Goal: Information Seeking & Learning: Understand process/instructions

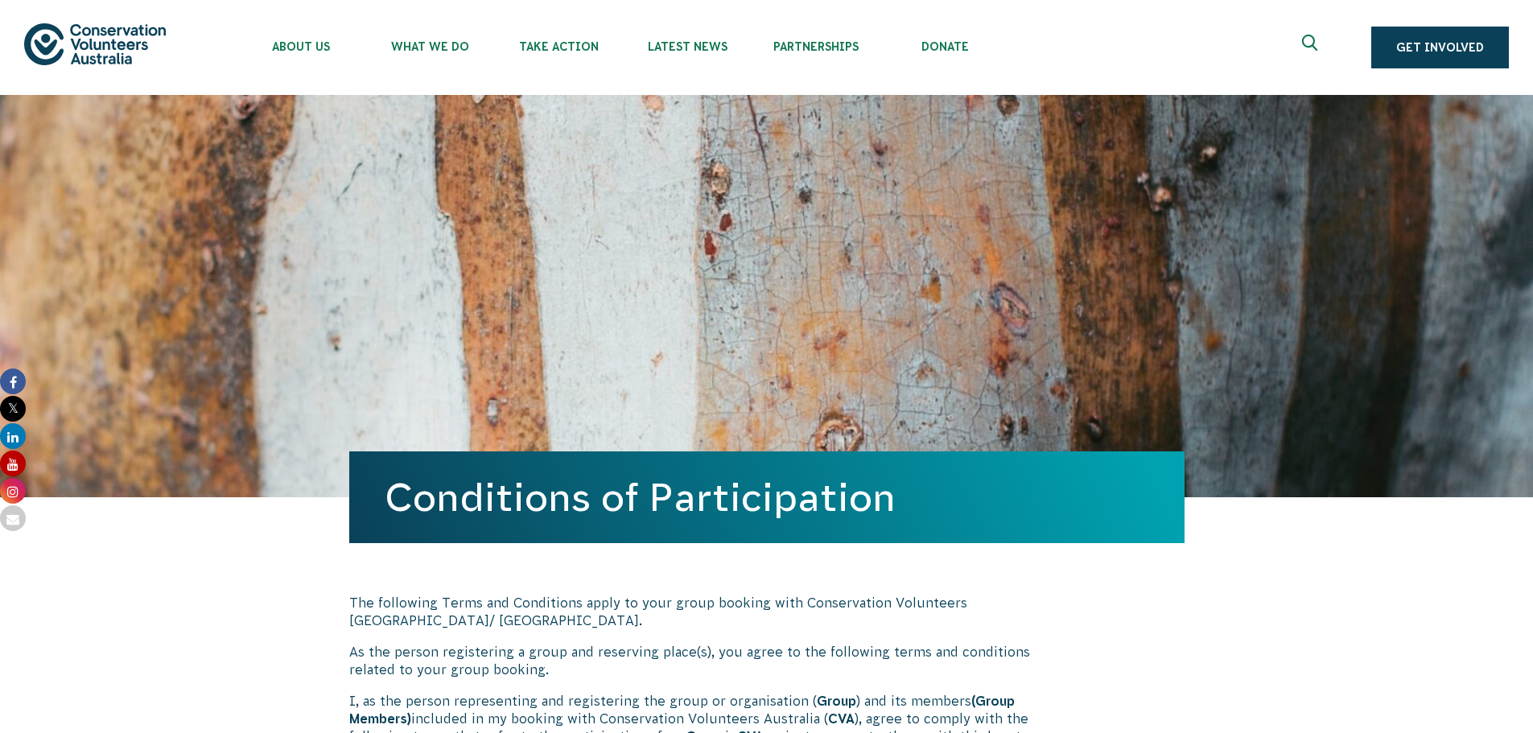
scroll to position [495, 0]
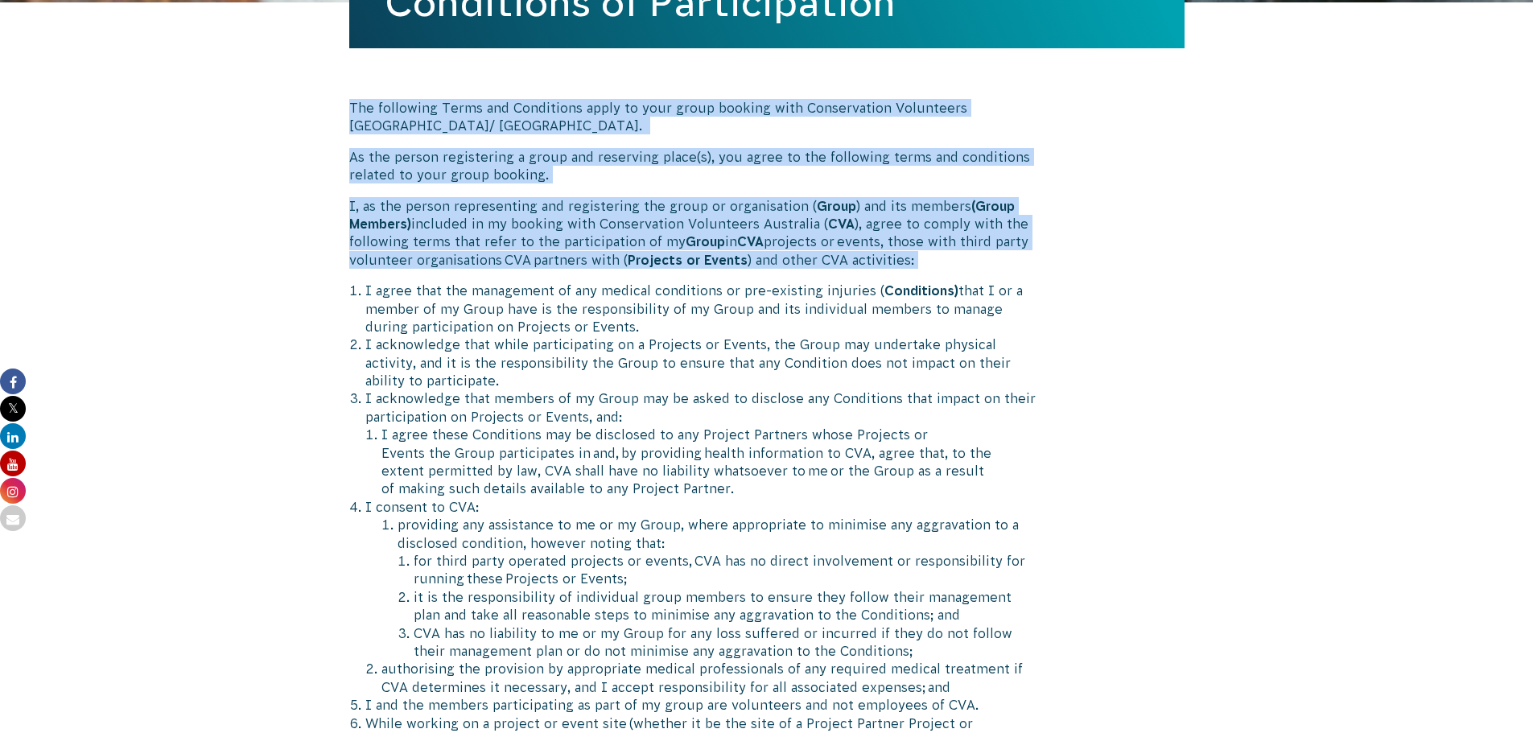
click at [986, 244] on span "projects or events, those with third party volunteer organisations CVA partners…" at bounding box center [688, 250] width 679 height 32
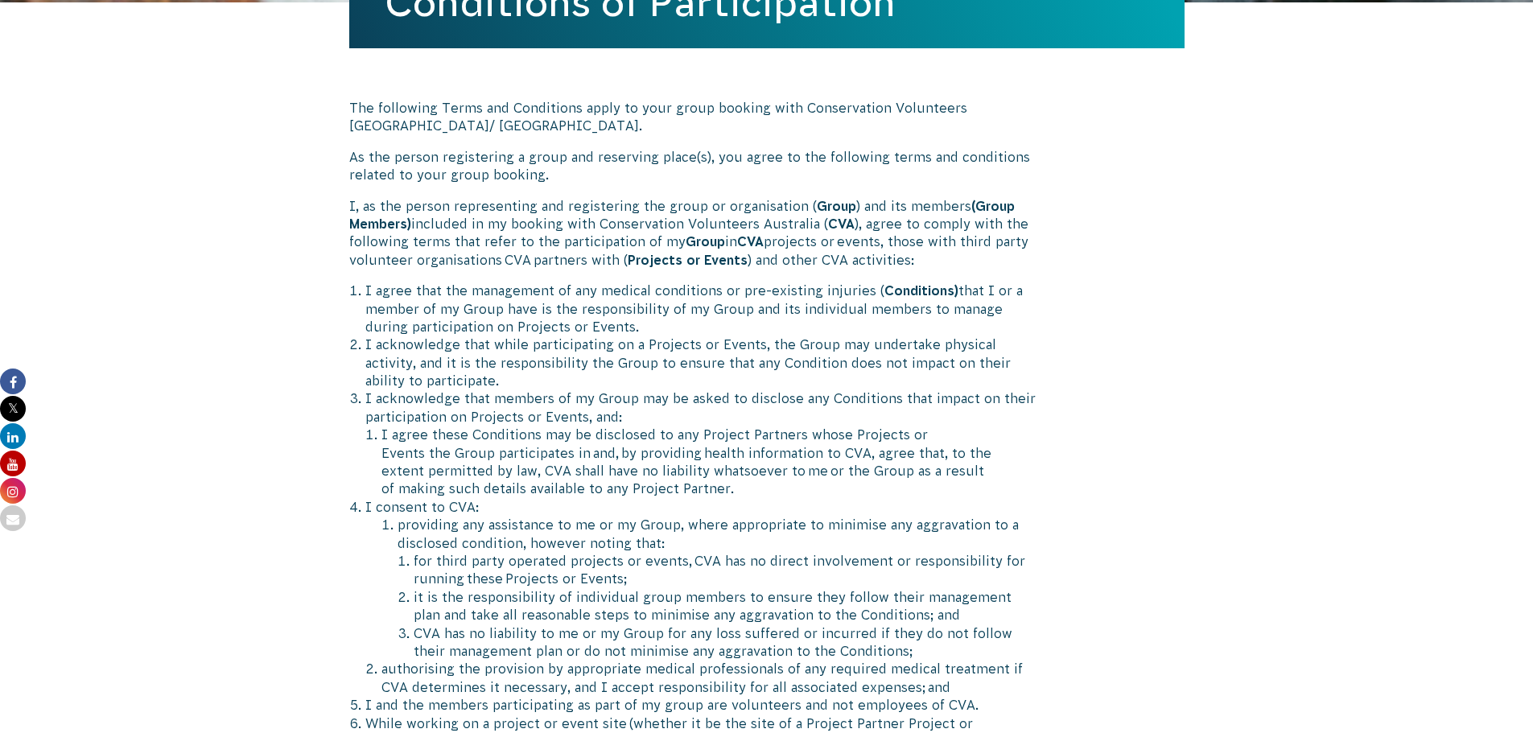
scroll to position [575, 0]
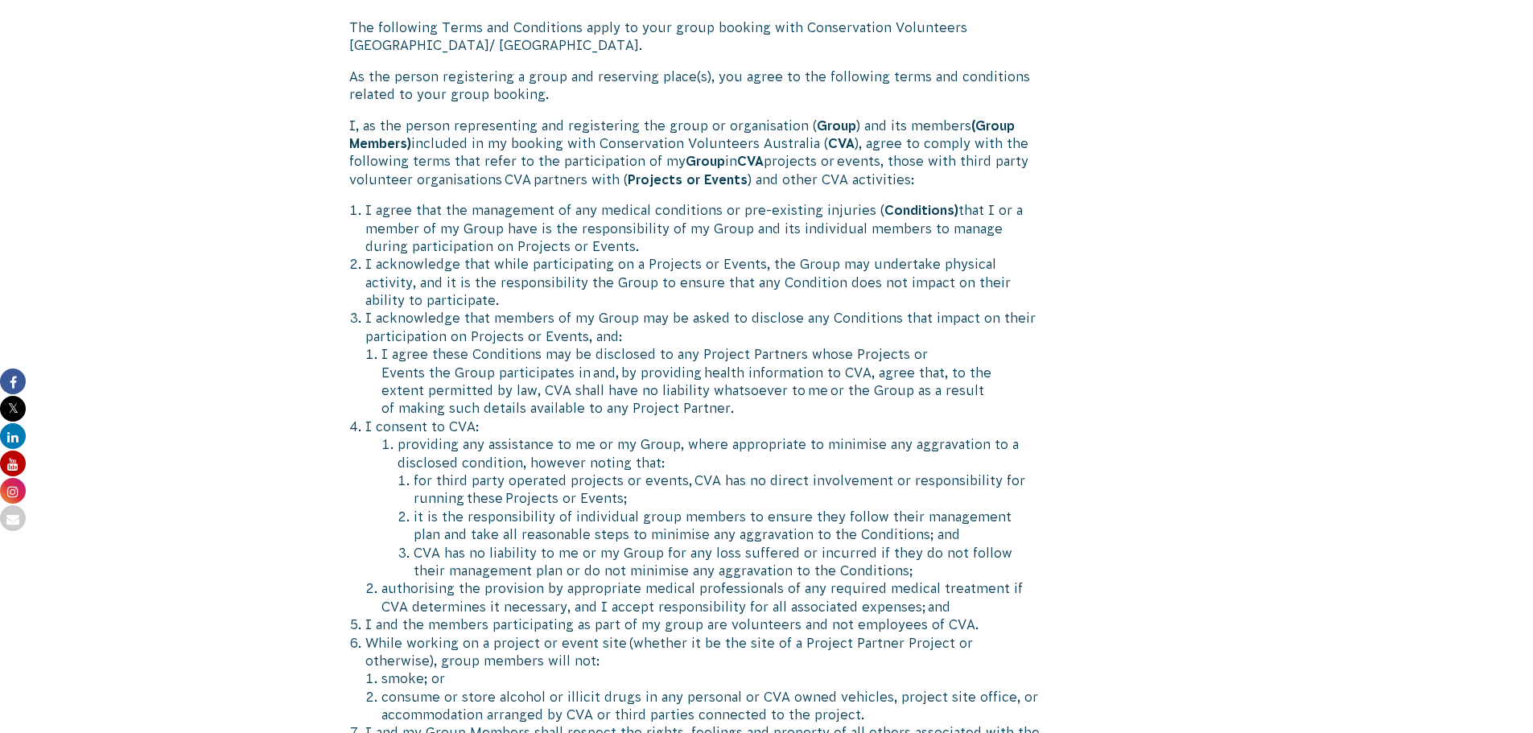
drag, startPoint x: 621, startPoint y: 276, endPoint x: 882, endPoint y: 378, distance: 280.0
drag, startPoint x: 860, startPoint y: 370, endPoint x: 846, endPoint y: 365, distance: 15.3
click at [859, 370] on span "I agree these Conditions may be disclosed to any Project Partners whose Project…" at bounding box center [686, 381] width 610 height 68
click at [455, 220] on li "I agree that the management of any medical conditions or pre-existing injuries …" at bounding box center [702, 228] width 674 height 54
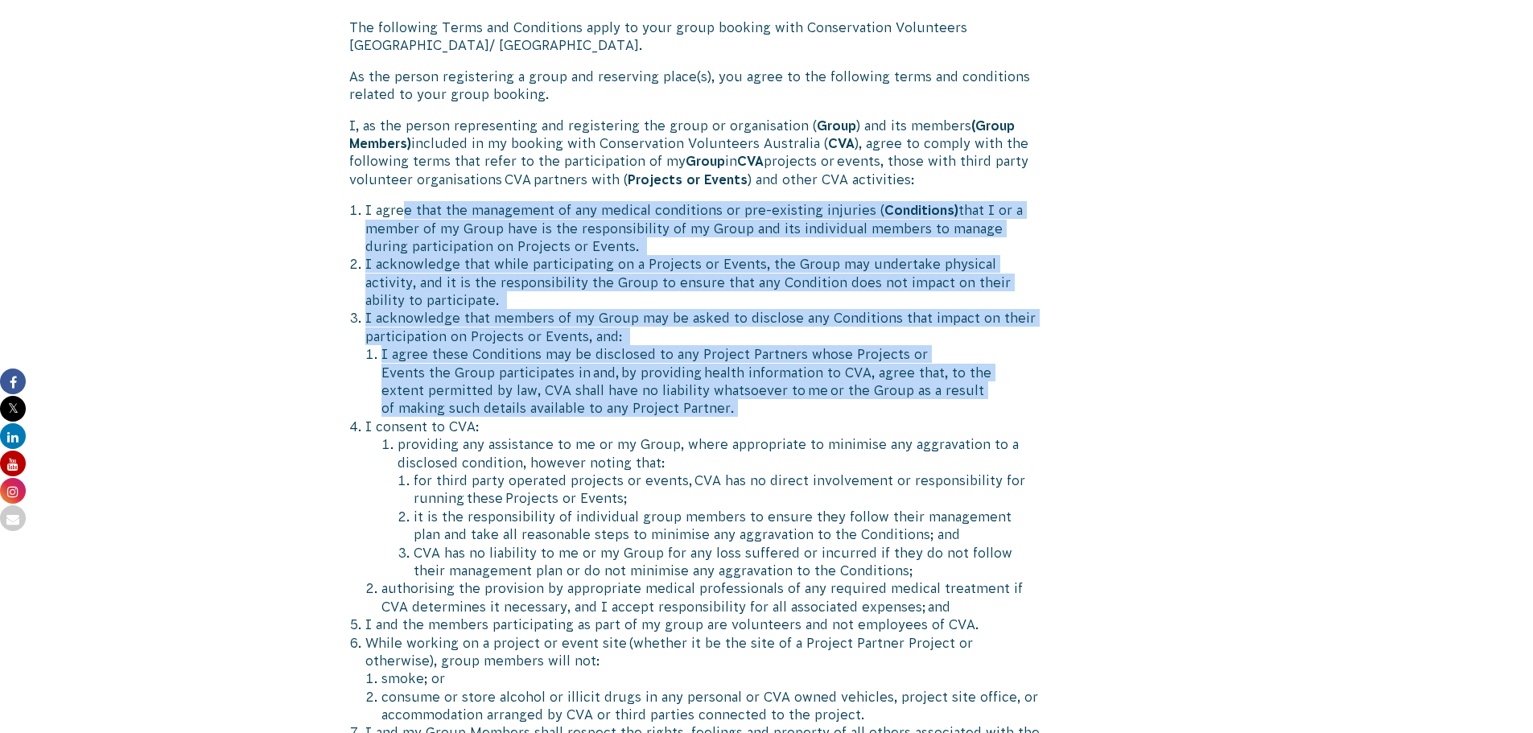
drag, startPoint x: 400, startPoint y: 208, endPoint x: 1028, endPoint y: 402, distance: 657.5
click at [1028, 402] on li "I agree these Conditions may be disclosed to any Project Partners whose Project…" at bounding box center [710, 381] width 658 height 72
drag, startPoint x: 950, startPoint y: 387, endPoint x: 336, endPoint y: 192, distance: 643.4
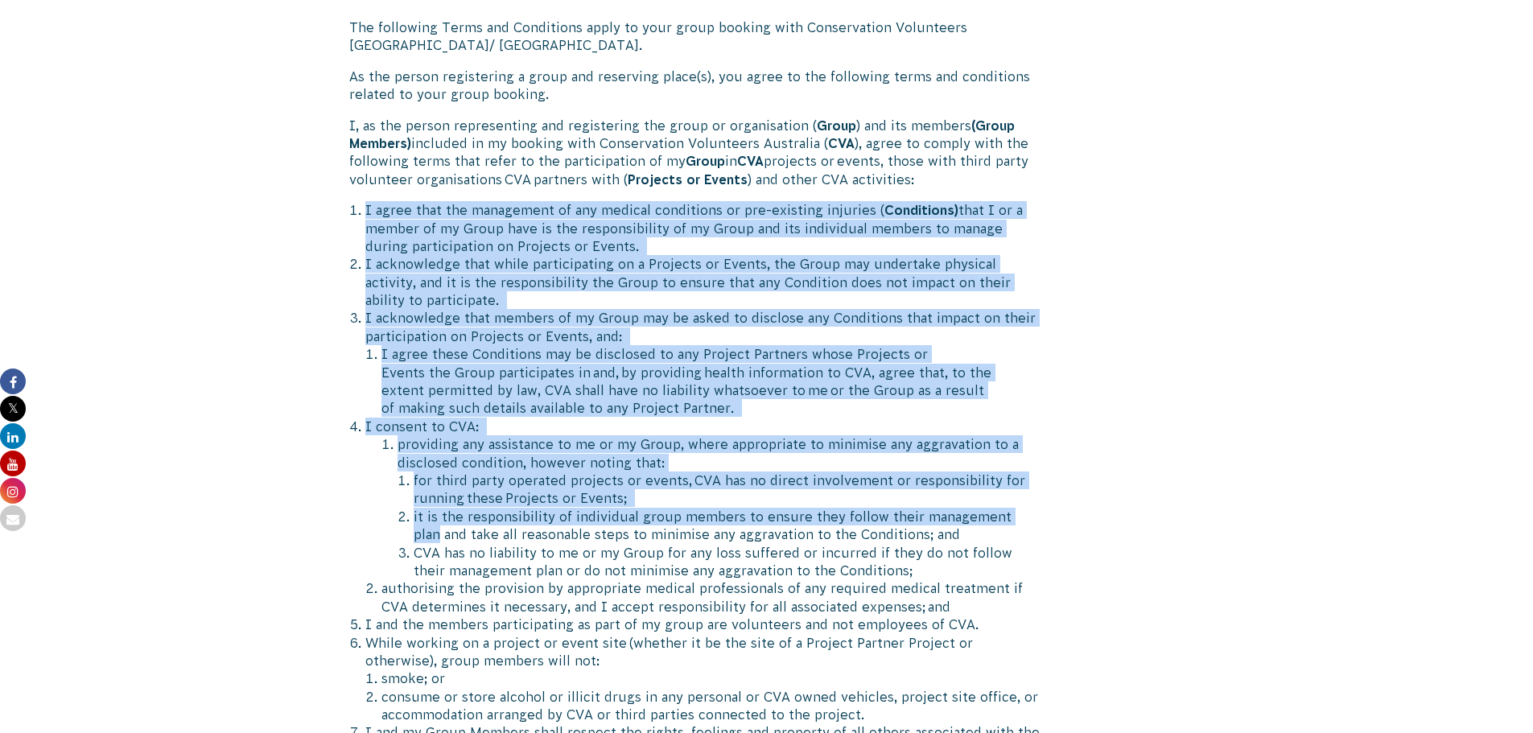
drag, startPoint x: 332, startPoint y: 192, endPoint x: 1035, endPoint y: 495, distance: 765.2
click at [1024, 480] on li "for third party operated projects or events, CVA has no direct involvement or r…" at bounding box center [727, 490] width 626 height 36
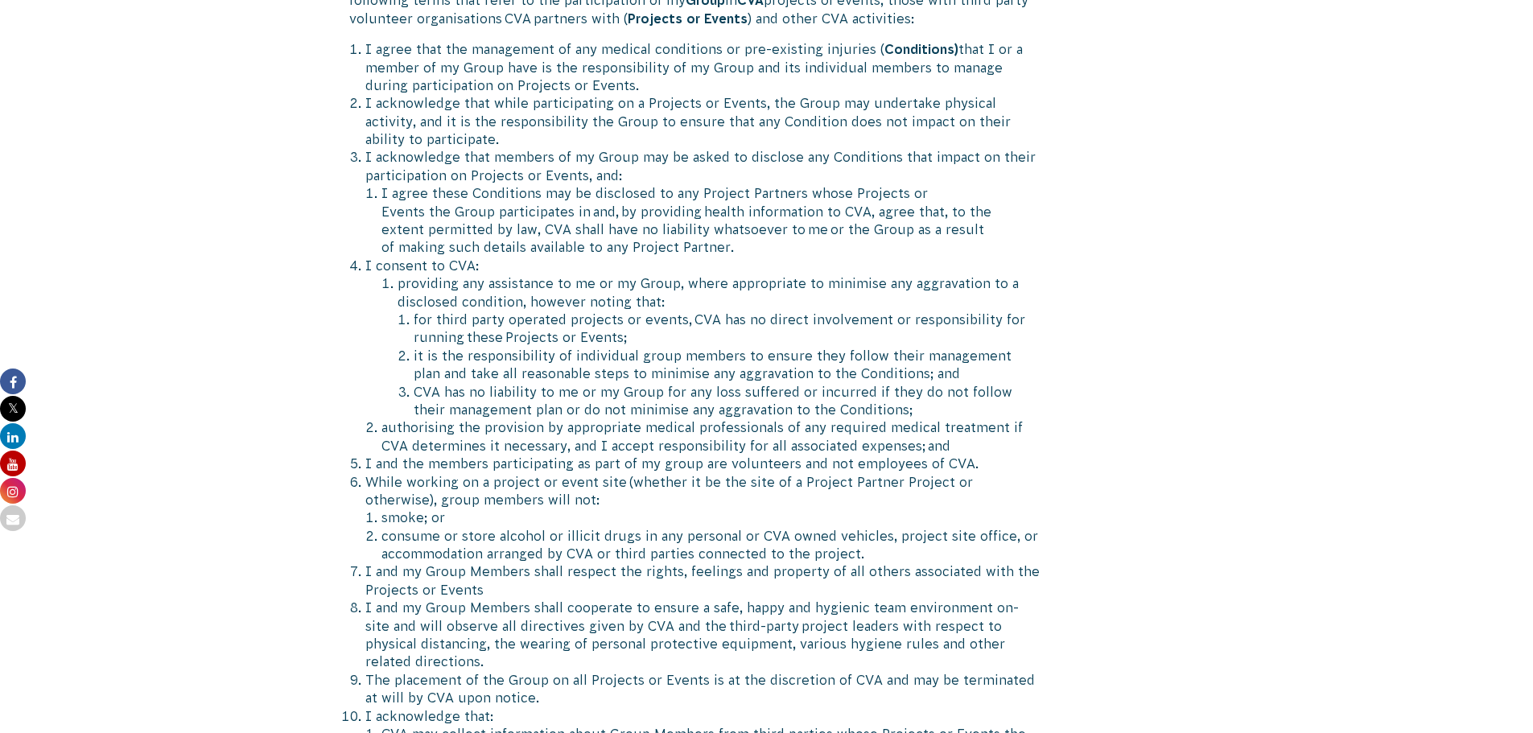
scroll to position [817, 0]
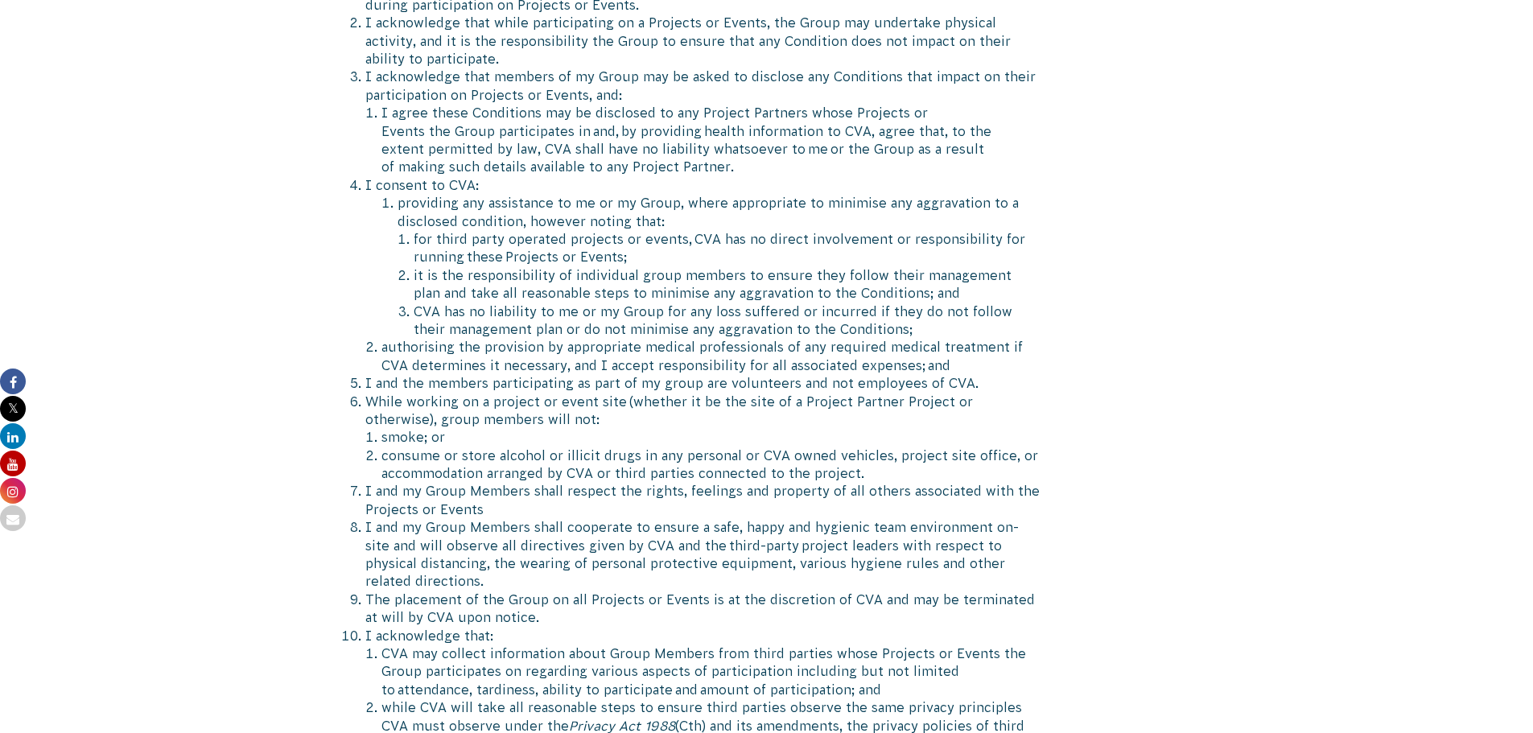
click at [748, 526] on span "I and my Group Members shall cooperate to ensure a safe, happy and hygienic tea…" at bounding box center [691, 554] width 653 height 68
drag, startPoint x: 643, startPoint y: 538, endPoint x: 538, endPoint y: 545, distance: 105.6
click at [642, 538] on span "I and my Group Members shall cooperate to ensure a safe, happy and hygienic tea…" at bounding box center [691, 554] width 653 height 68
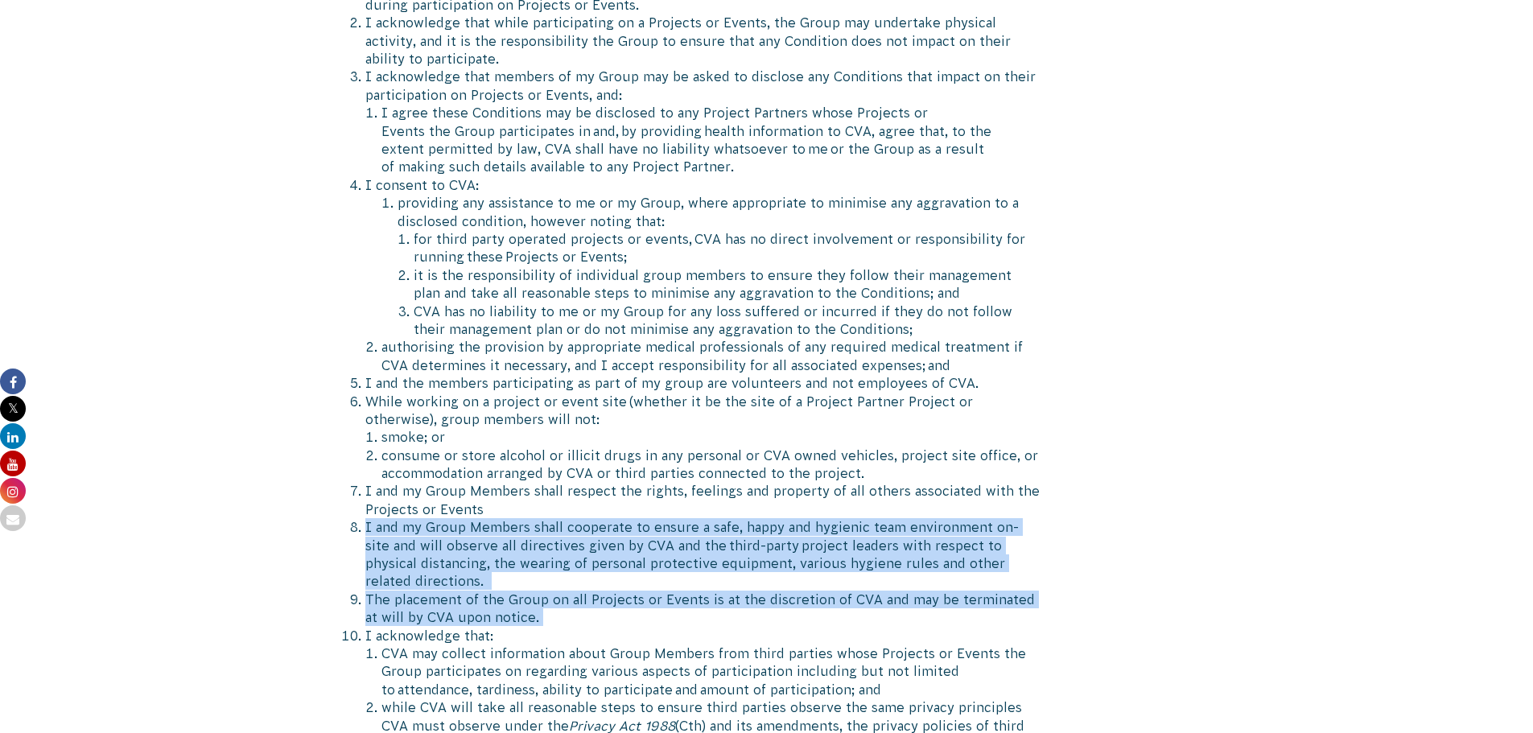
drag, startPoint x: 364, startPoint y: 518, endPoint x: 1069, endPoint y: 625, distance: 713.0
click at [1069, 625] on div "The following Terms and Conditions apply to your group booking with Conservatio…" at bounding box center [766, 579] width 869 height 1605
drag, startPoint x: 851, startPoint y: 595, endPoint x: 376, endPoint y: 506, distance: 483.9
click at [377, 506] on ol "I agree that the management of any medical conditions or pre-existing injuries …" at bounding box center [702, 455] width 674 height 991
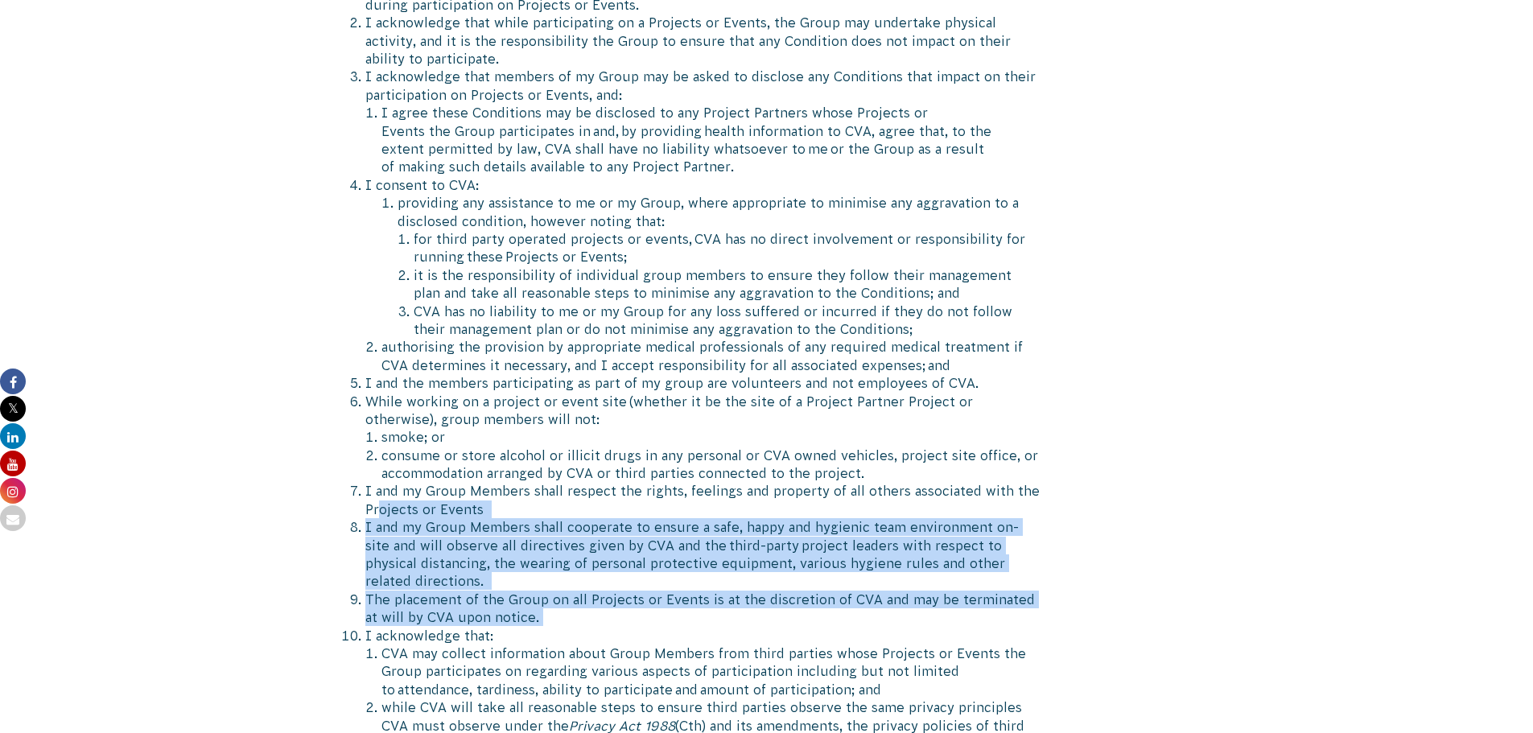
click at [376, 506] on span "I and my Group Members shall respect the rights, feelings and property of all o…" at bounding box center [702, 500] width 674 height 32
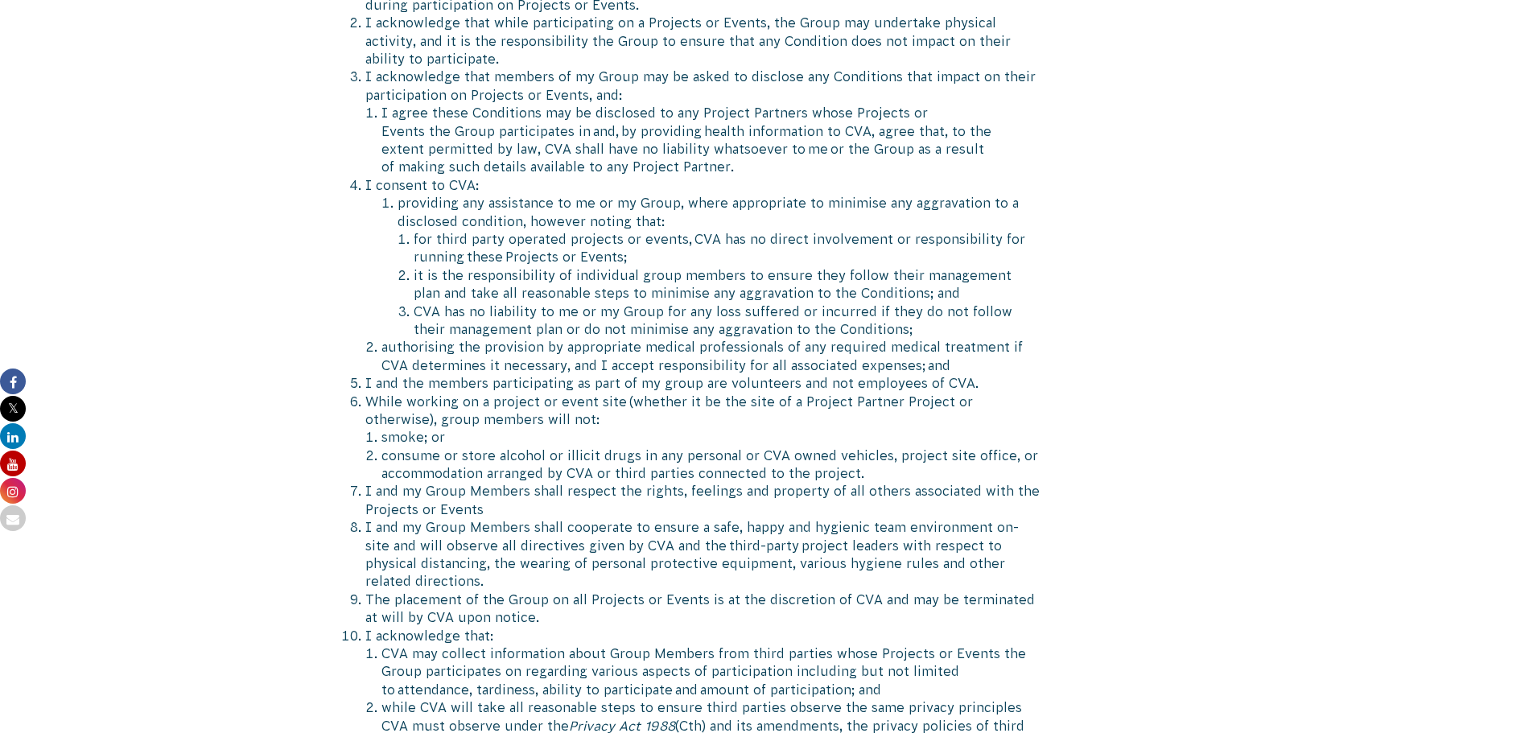
click at [379, 534] on span "I and my Group Members shall cooperate to ensure a safe, happy and hygienic tea…" at bounding box center [691, 554] width 653 height 68
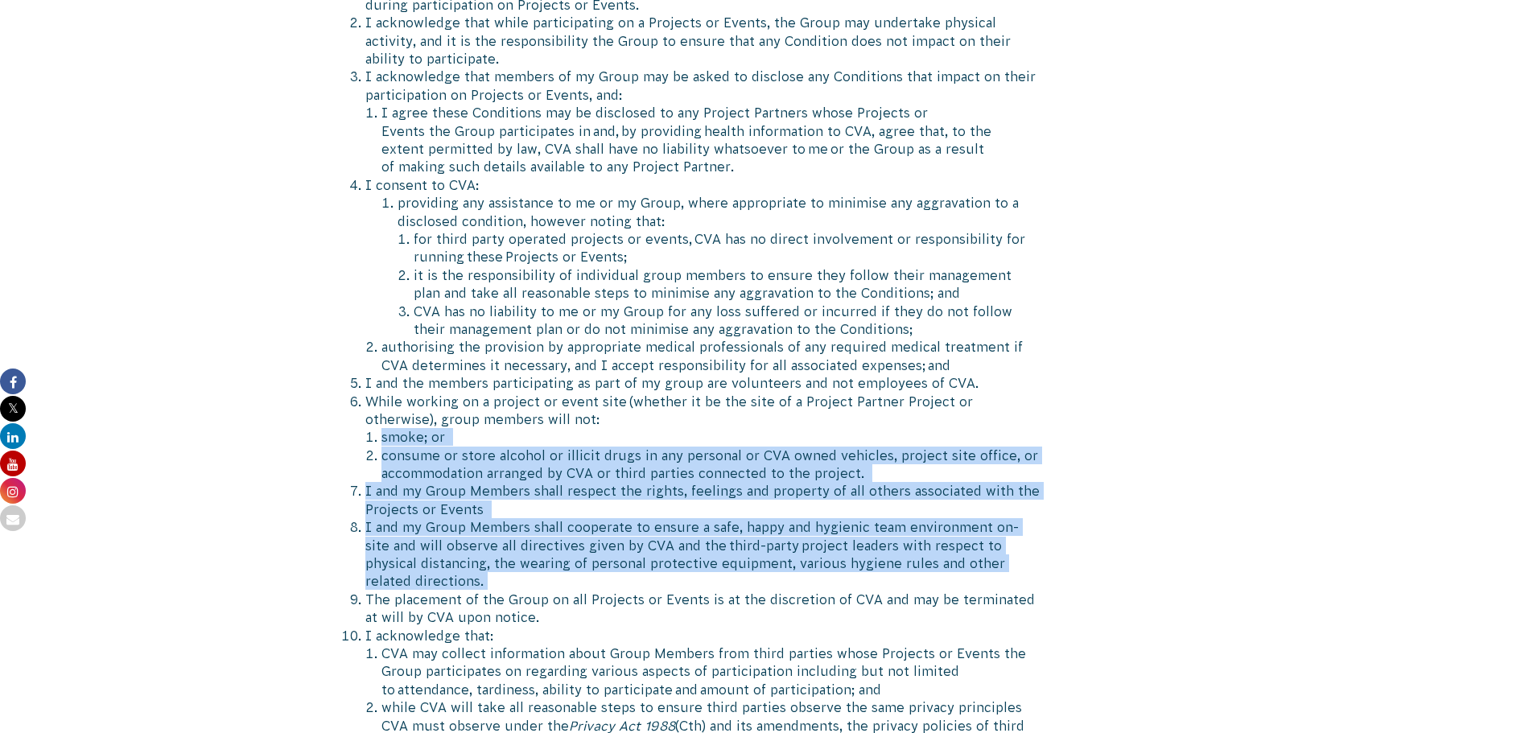
drag, startPoint x: 360, startPoint y: 441, endPoint x: 1016, endPoint y: 580, distance: 670.5
click at [1012, 580] on div "The following Terms and Conditions apply to your group booking with Conservatio…" at bounding box center [694, 541] width 690 height 1529
click at [1028, 578] on li "I and my Group Members shall cooperate to ensure a safe, happy and hygienic tea…" at bounding box center [702, 554] width 674 height 72
drag, startPoint x: 1087, startPoint y: 564, endPoint x: 415, endPoint y: 422, distance: 686.9
click at [415, 422] on div "The following Terms and Conditions apply to your group booking with Conservatio…" at bounding box center [766, 579] width 869 height 1605
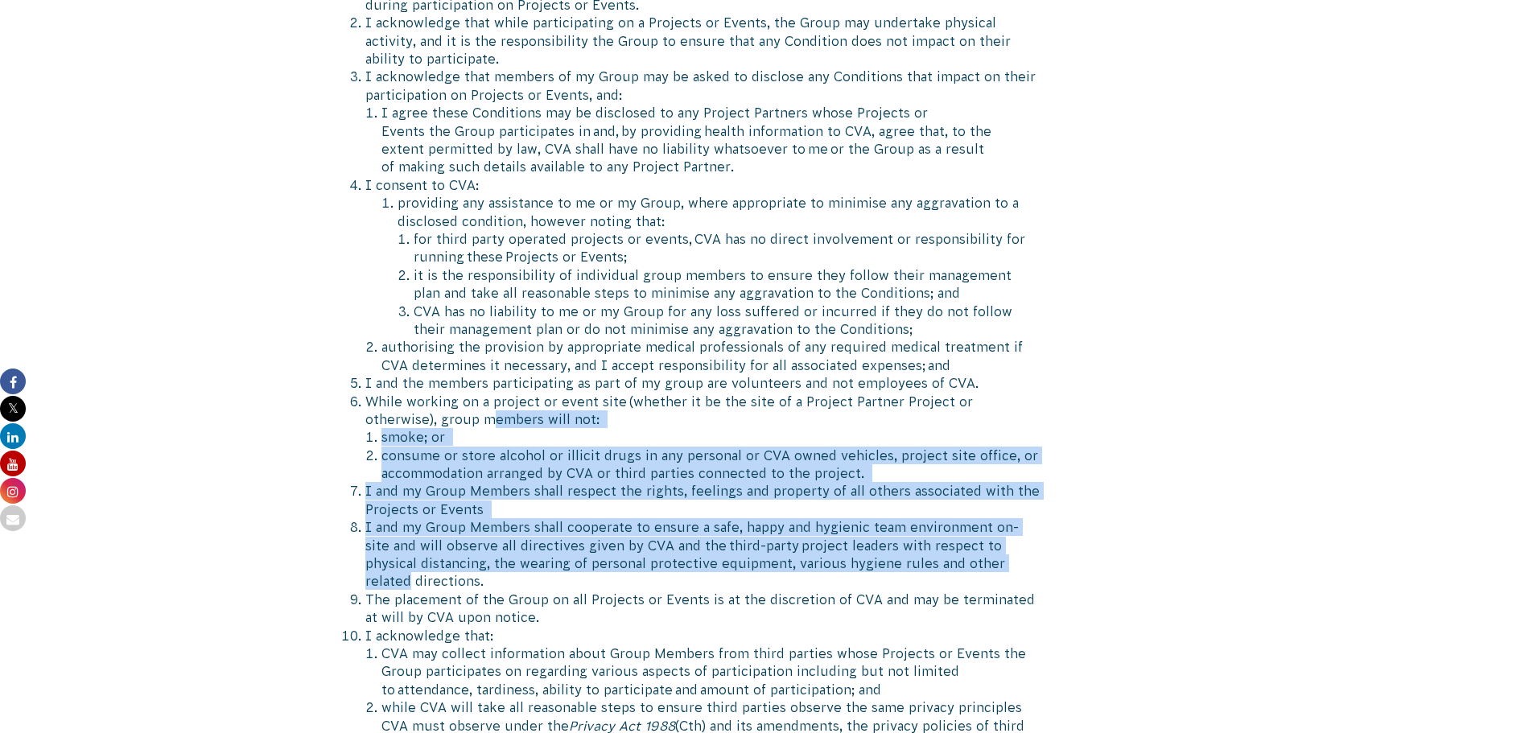
click at [415, 422] on span "While working on a project or event site (whether it be the site of a Project P…" at bounding box center [669, 410] width 608 height 32
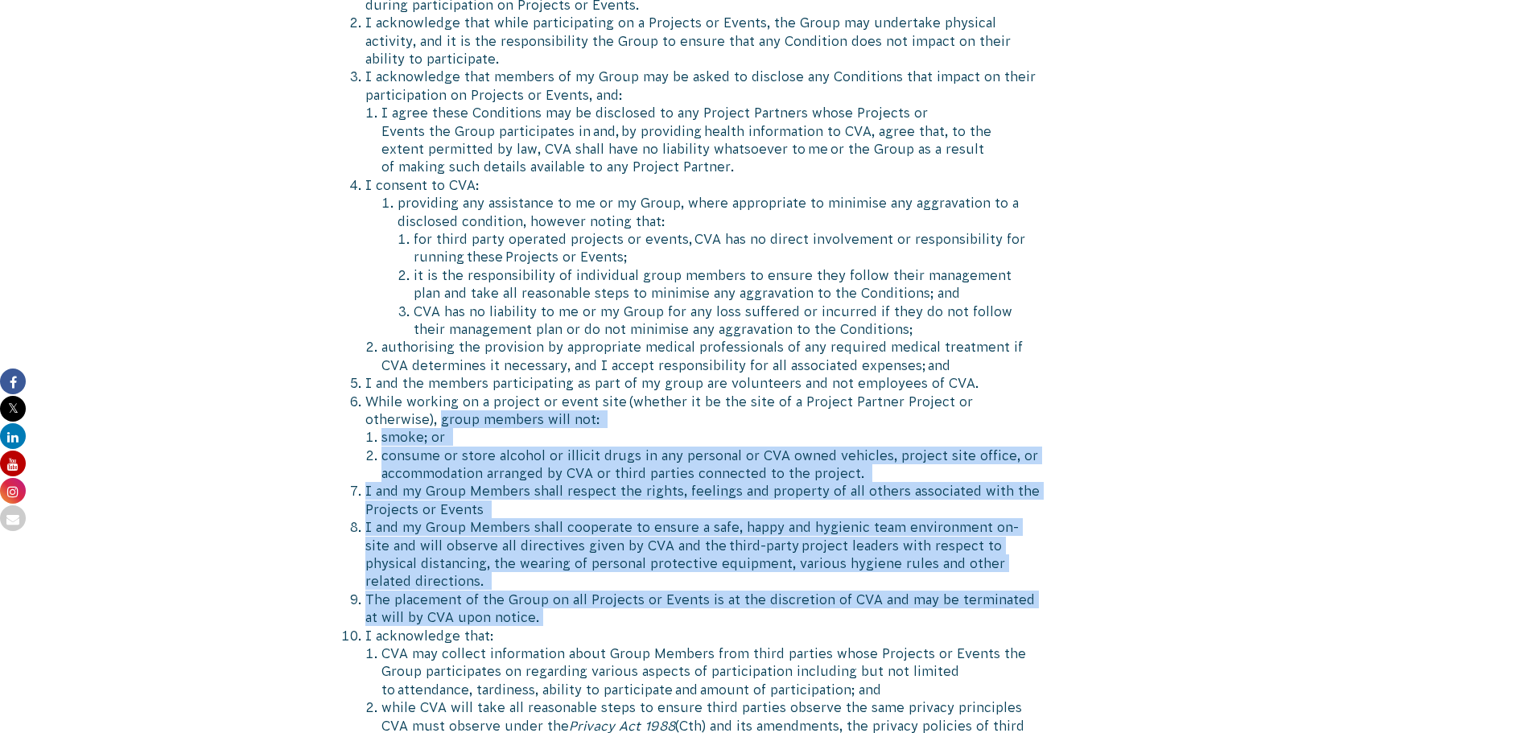
drag, startPoint x: 365, startPoint y: 422, endPoint x: 899, endPoint y: 614, distance: 567.9
click at [899, 614] on ol "I agree that the management of any medical conditions or pre-existing injuries …" at bounding box center [702, 455] width 674 height 991
click at [899, 614] on li "The placement of the Group on all Projects or Events is at the discretion of CV…" at bounding box center [702, 609] width 674 height 36
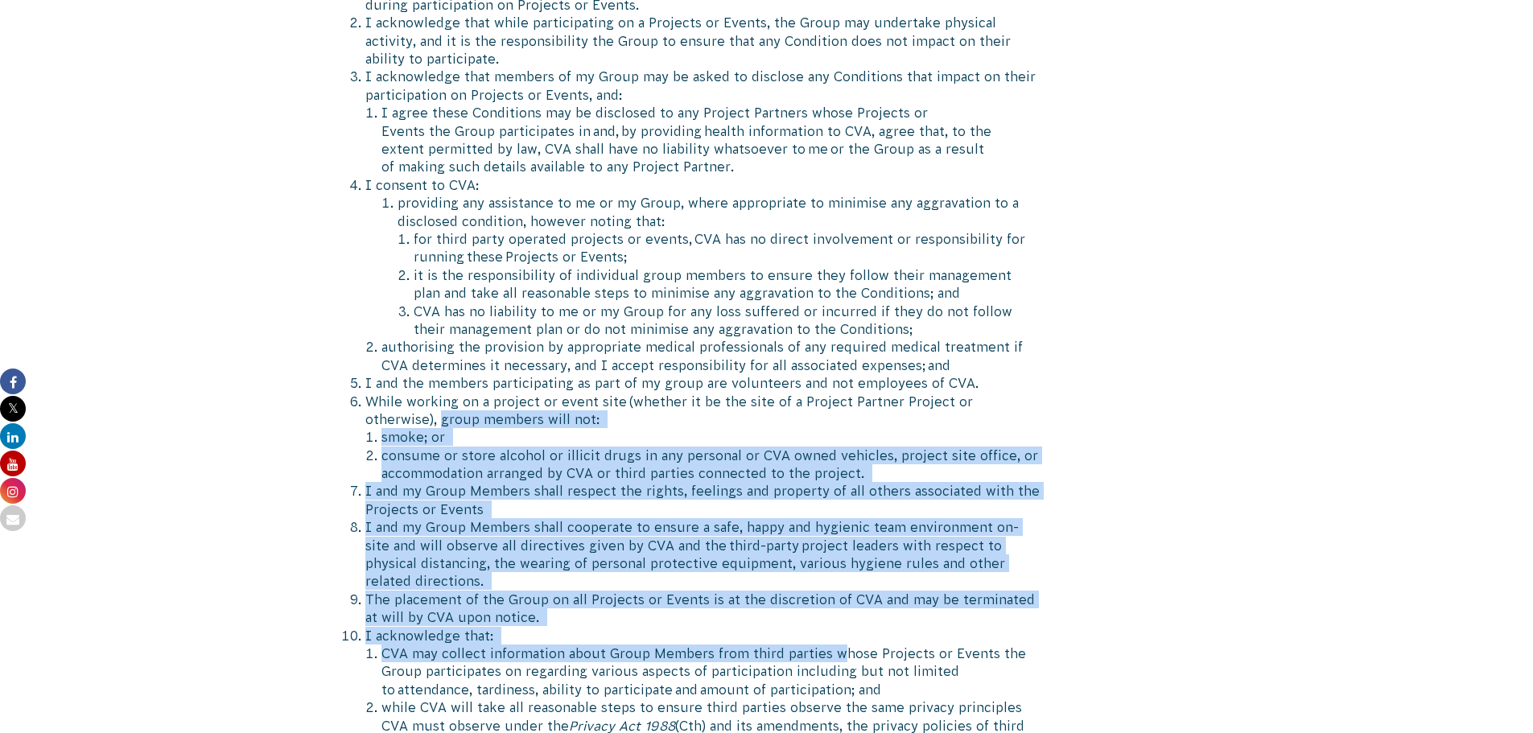
drag, startPoint x: 834, startPoint y: 656, endPoint x: 355, endPoint y: 417, distance: 535.1
click at [355, 417] on div "The following Terms and Conditions apply to your group booking with Conservatio…" at bounding box center [694, 541] width 690 height 1529
drag, startPoint x: 355, startPoint y: 416, endPoint x: 336, endPoint y: 356, distance: 62.6
click at [355, 414] on div "The following Terms and Conditions apply to your group booking with Conservatio…" at bounding box center [694, 541] width 690 height 1529
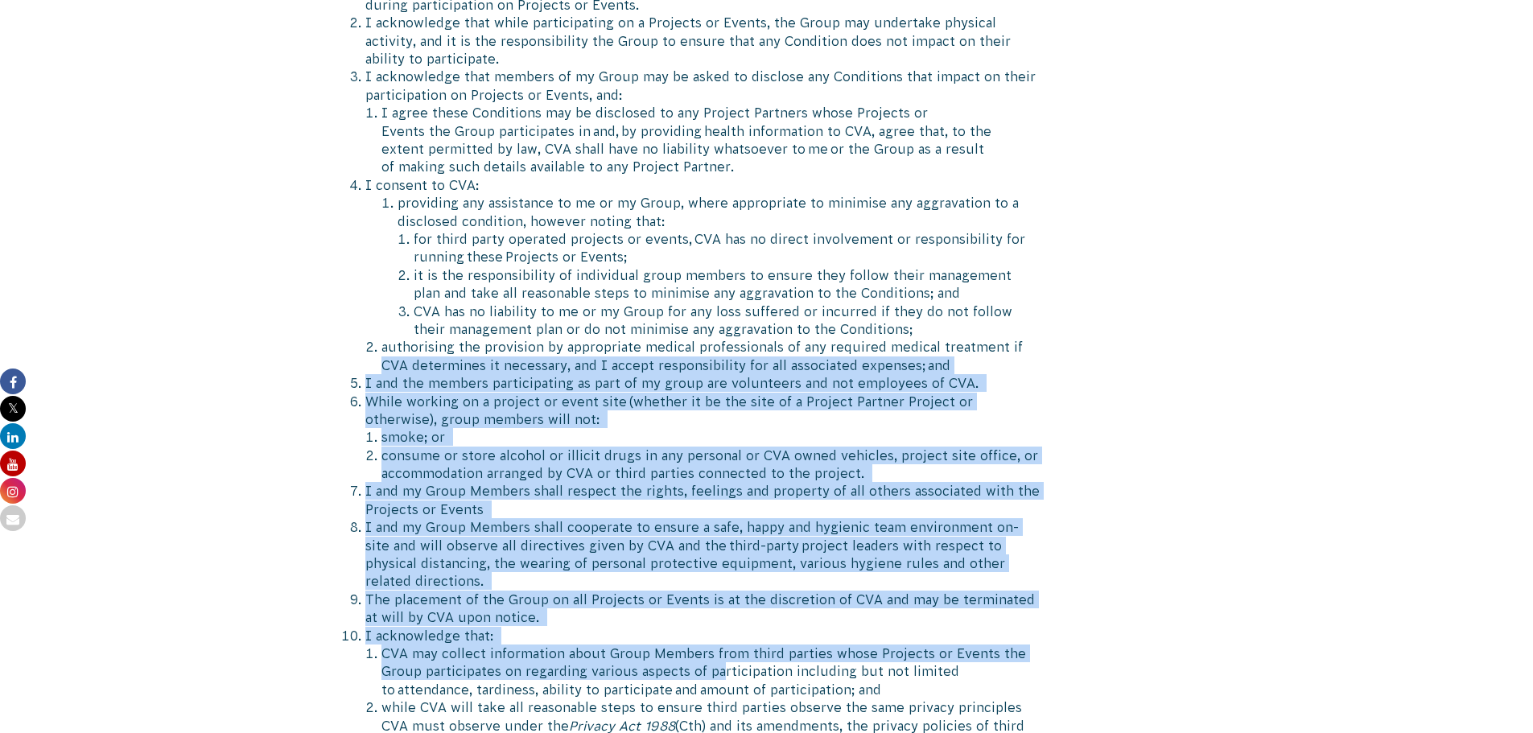
drag, startPoint x: 336, startPoint y: 356, endPoint x: 723, endPoint y: 671, distance: 499.5
click at [723, 671] on div "The following Terms and Conditions apply to your group booking with Conservatio…" at bounding box center [766, 579] width 869 height 1605
click at [723, 671] on span "CVA may collect information about Group Members from third parties whose Projec…" at bounding box center [703, 671] width 645 height 51
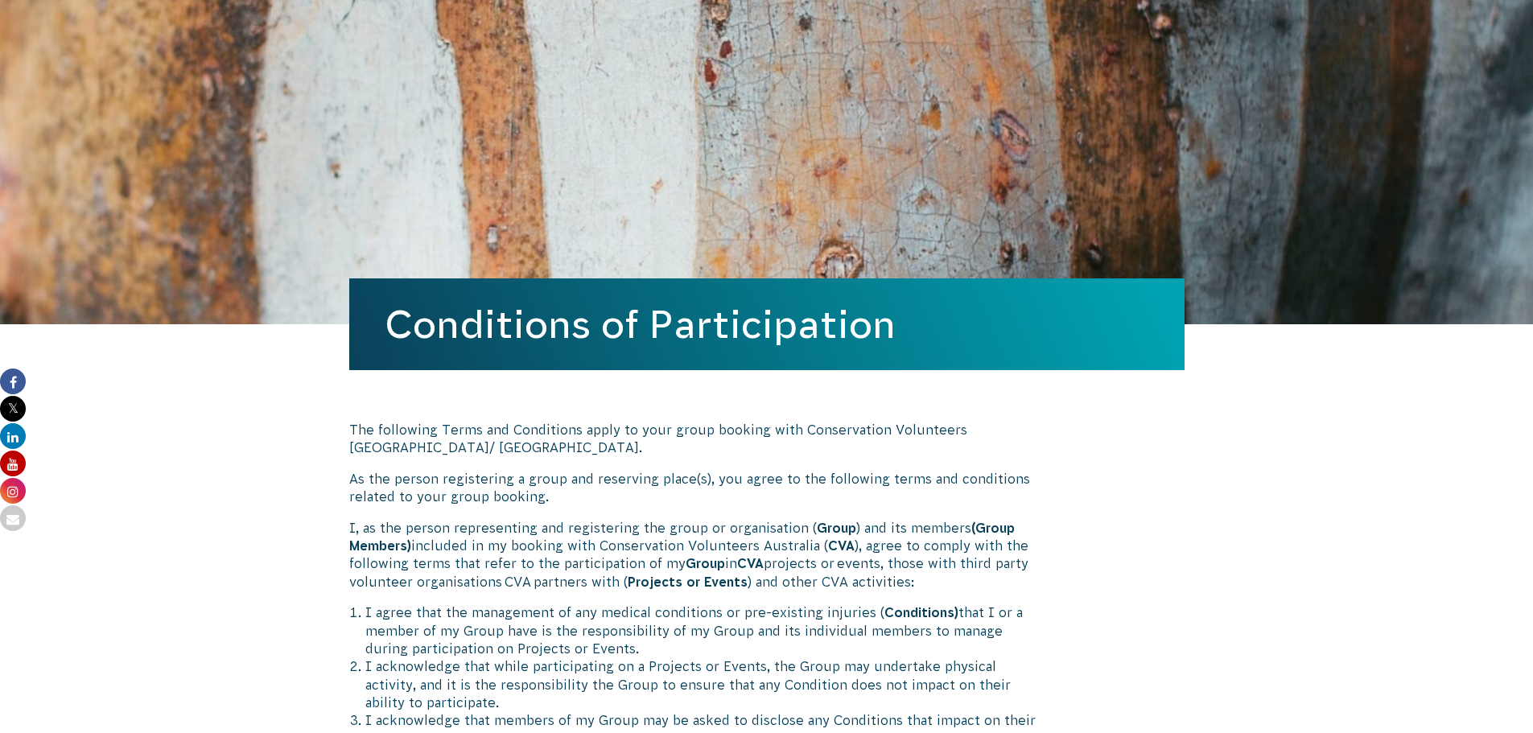
scroll to position [0, 0]
